Goal: Communication & Community: Ask a question

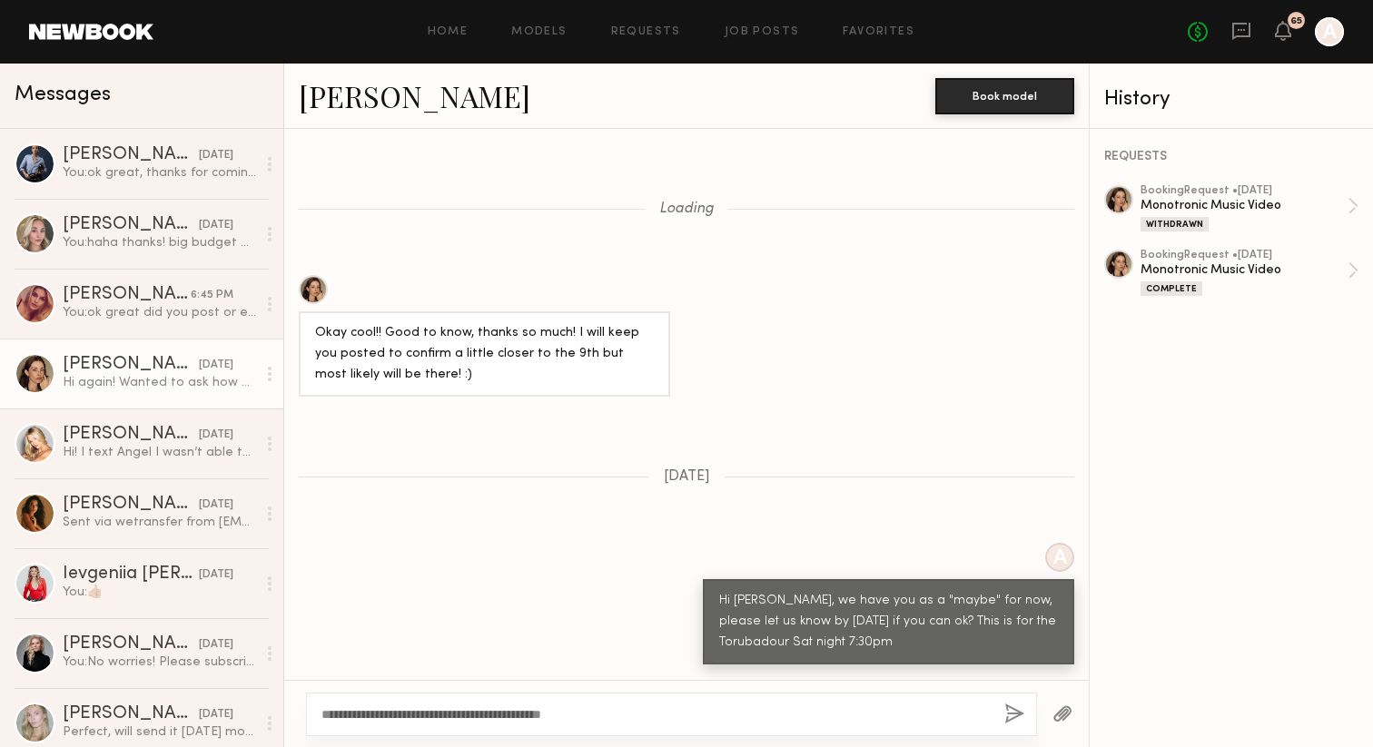
scroll to position [2093, 0]
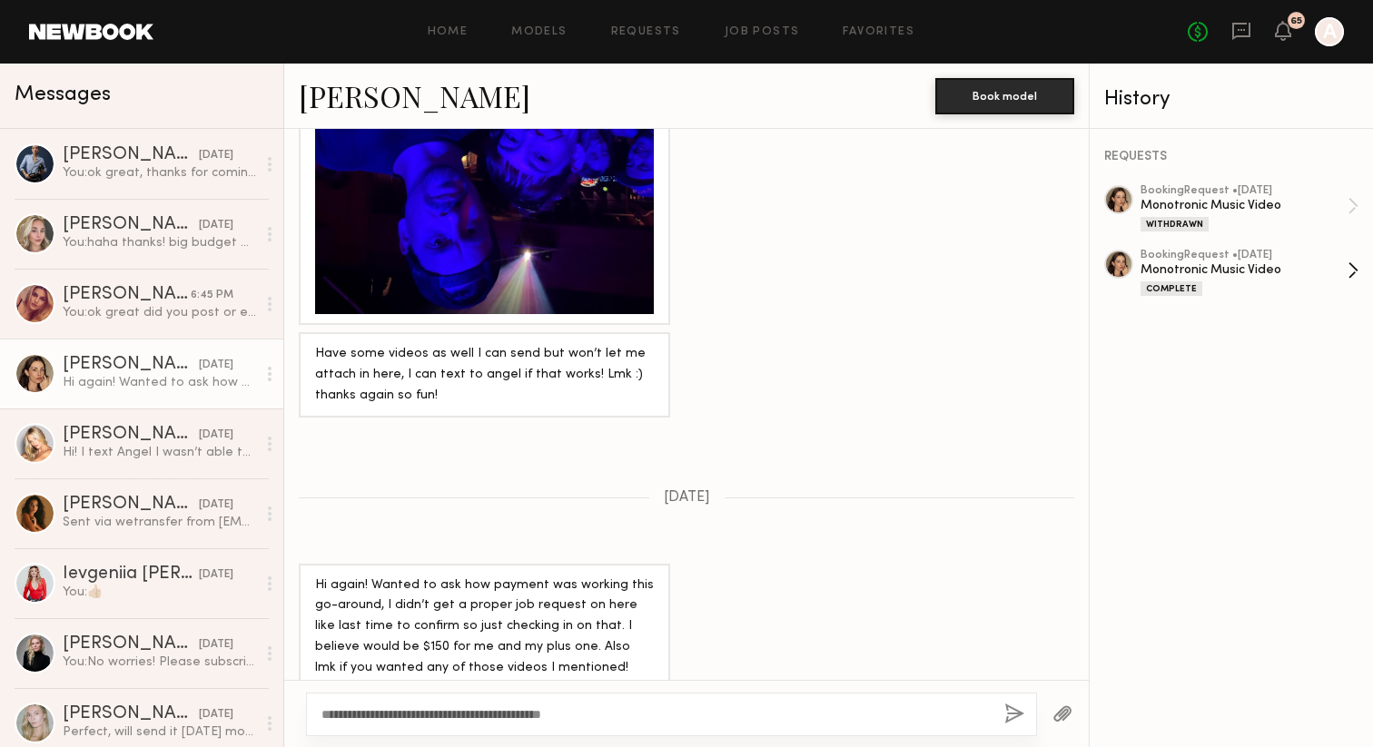
click at [1158, 268] on div "Monotronic Music Video" at bounding box center [1243, 269] width 207 height 17
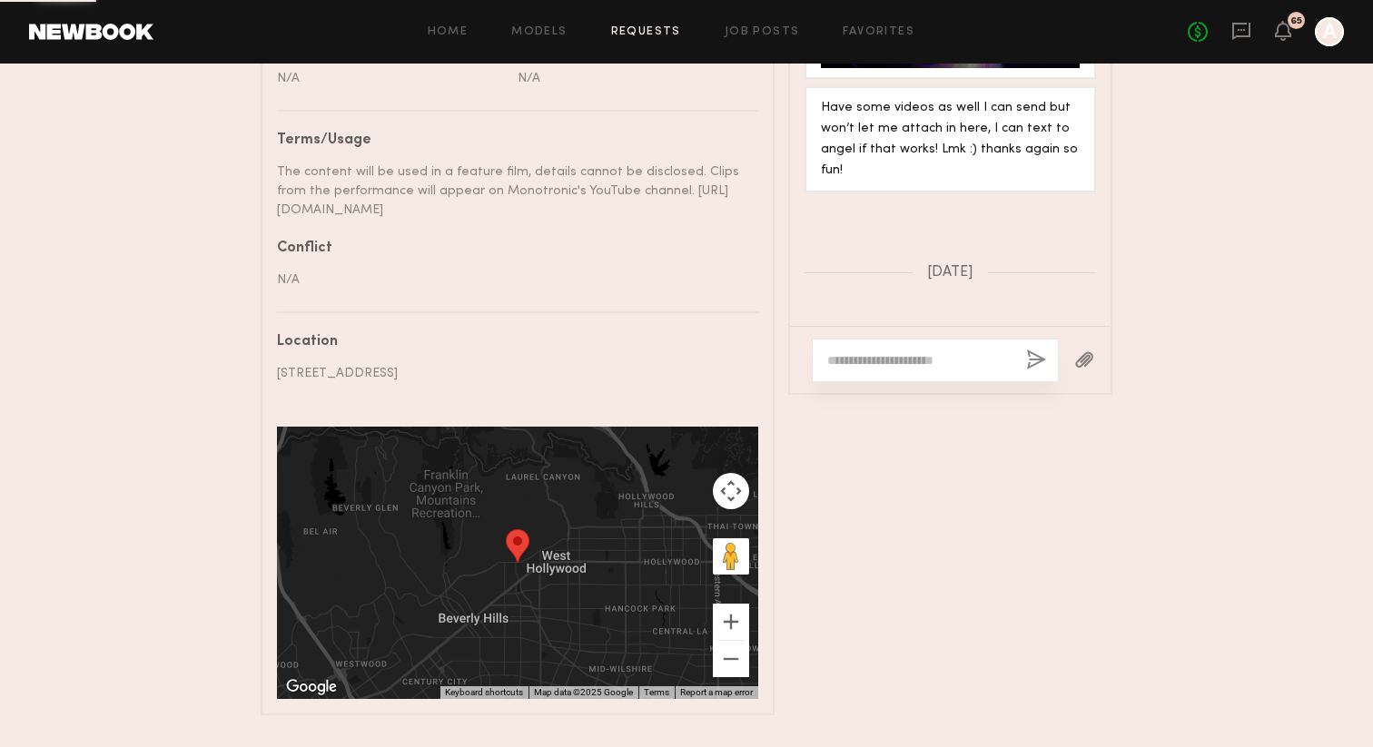
scroll to position [1290, 0]
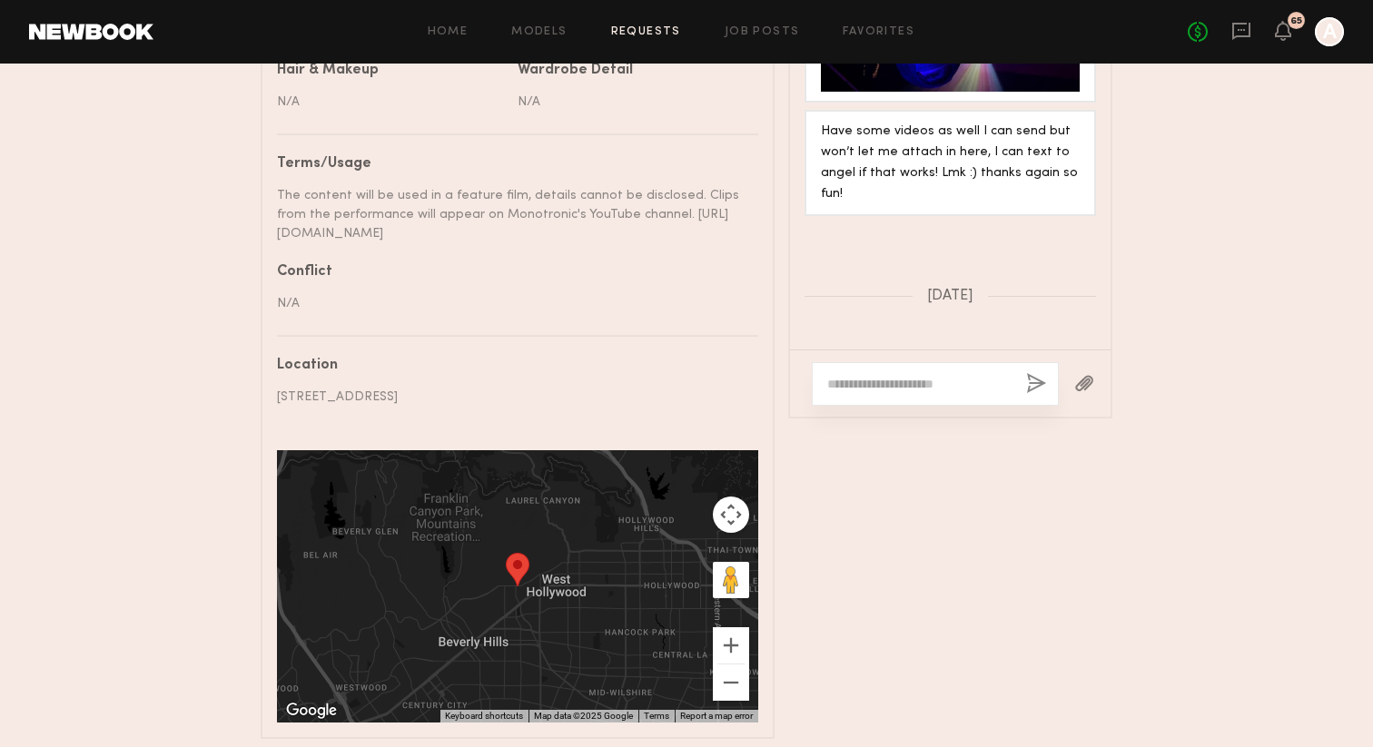
click at [862, 375] on textarea at bounding box center [919, 384] width 184 height 18
type textarea "**********"
click at [1036, 373] on button "button" at bounding box center [1036, 384] width 20 height 23
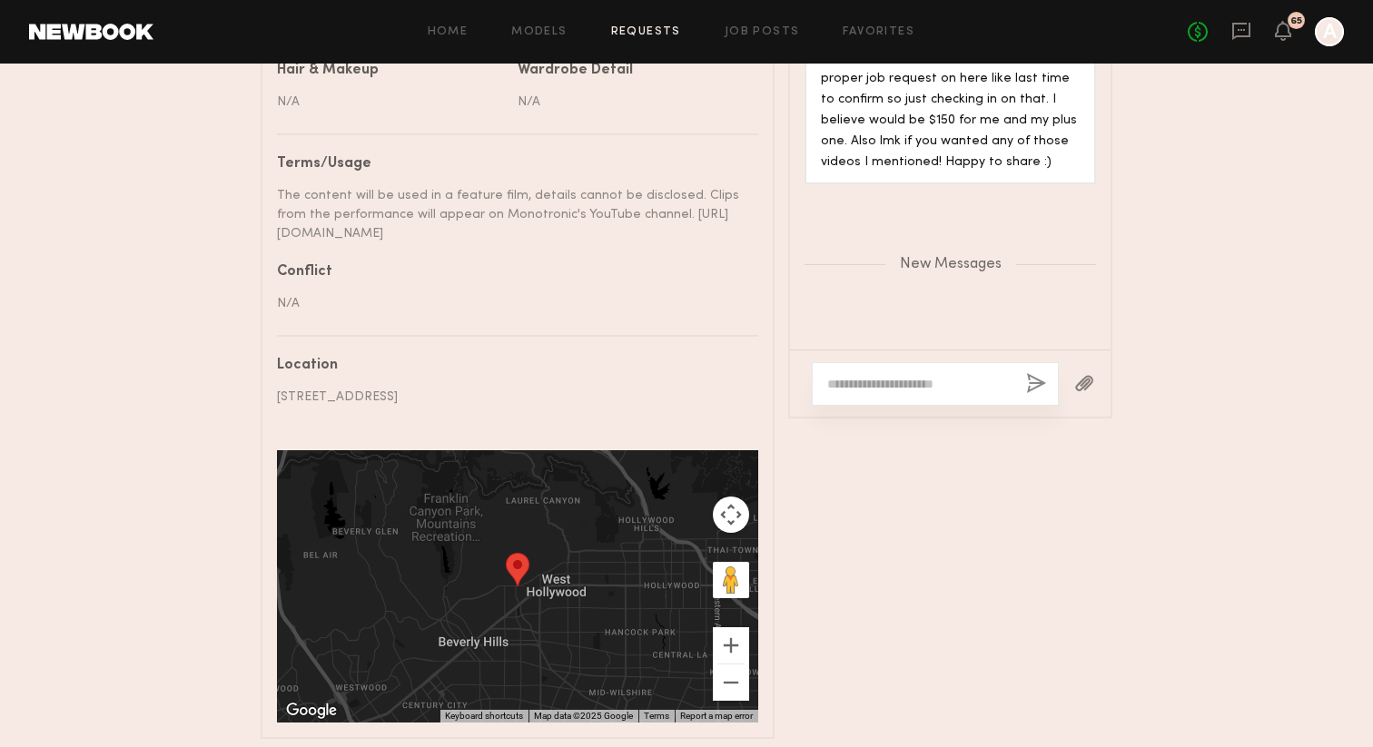
scroll to position [6201, 0]
